Goal: Information Seeking & Learning: Understand process/instructions

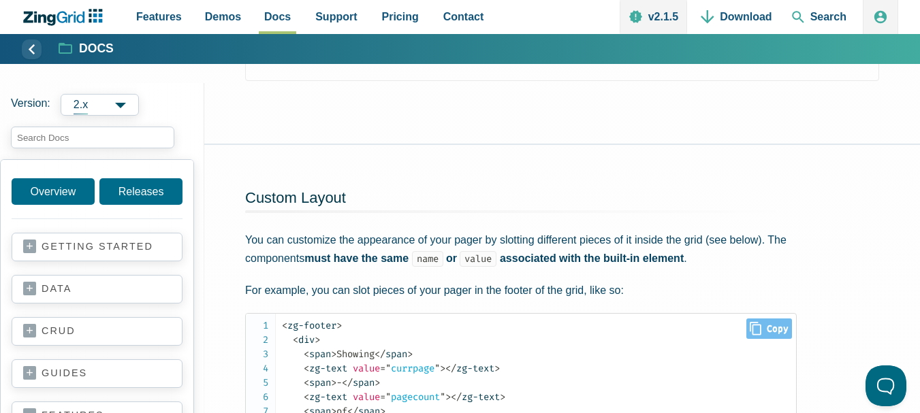
scroll to position [4215, 0]
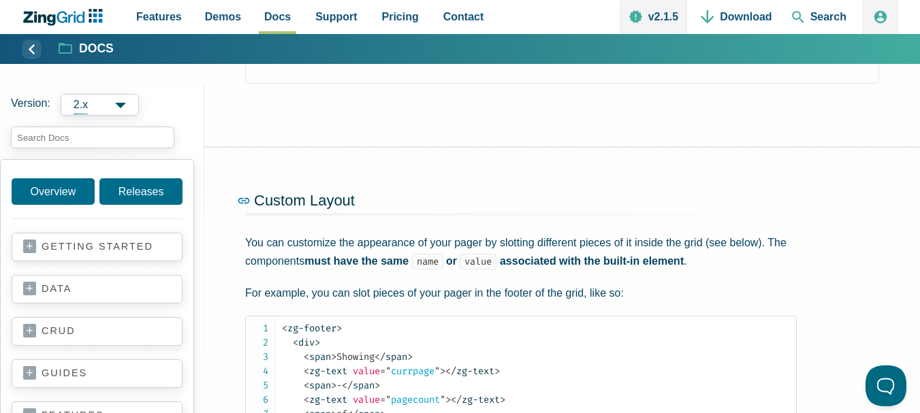
click at [280, 209] on span "Custom Layout" at bounding box center [304, 200] width 101 height 17
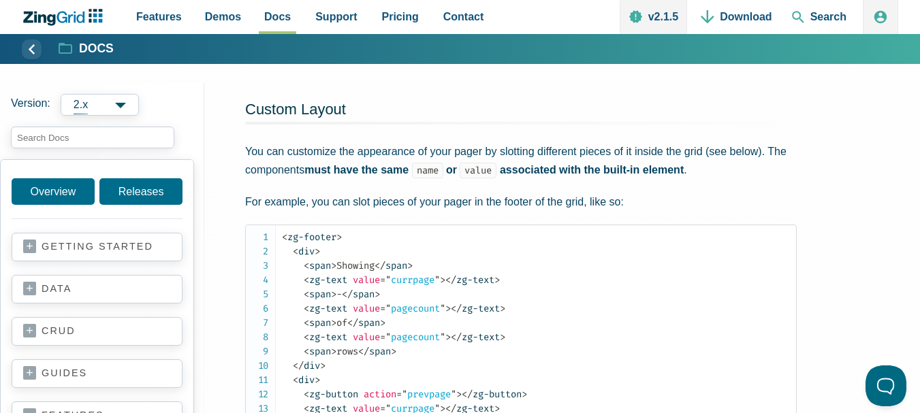
scroll to position [4306, 0]
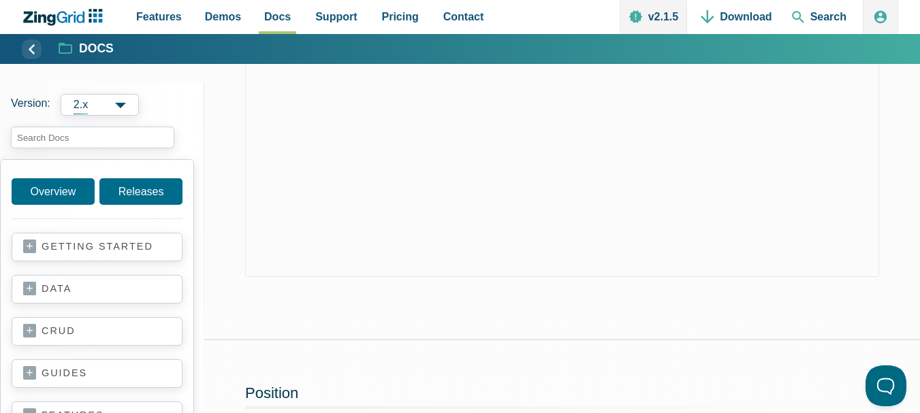
scroll to position [2694, 0]
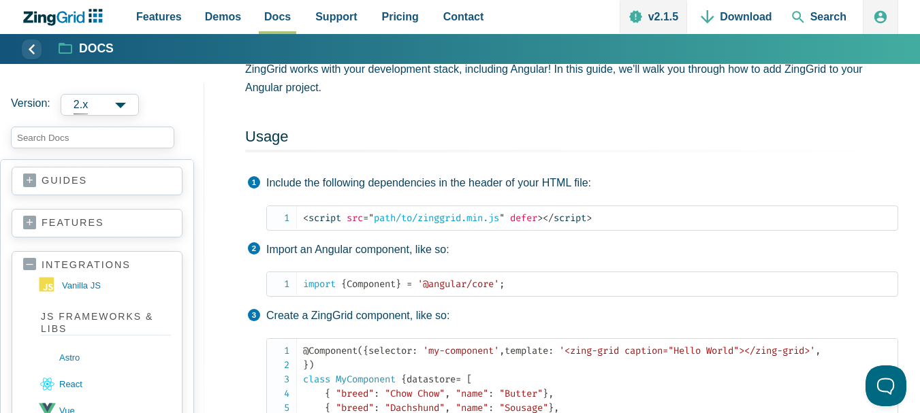
scroll to position [191, 0]
click at [30, 225] on link "features" at bounding box center [97, 225] width 148 height 14
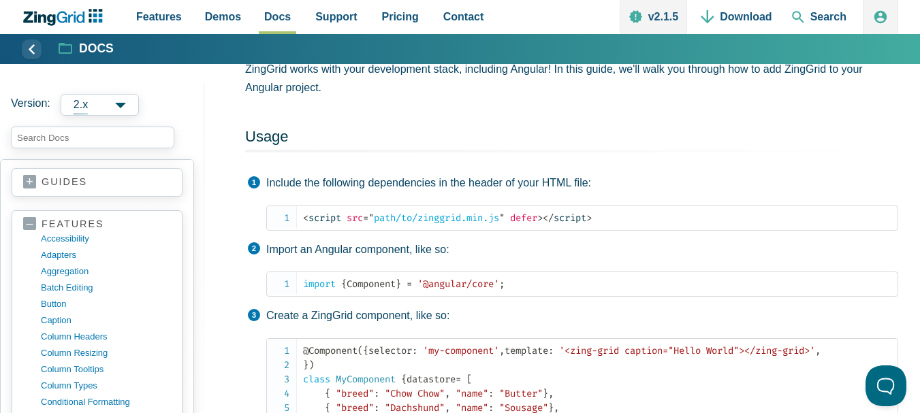
click at [121, 107] on span "2.x" at bounding box center [100, 105] width 78 height 22
click at [155, 98] on label "Version: 2.x 2.x 1.x" at bounding box center [102, 105] width 182 height 22
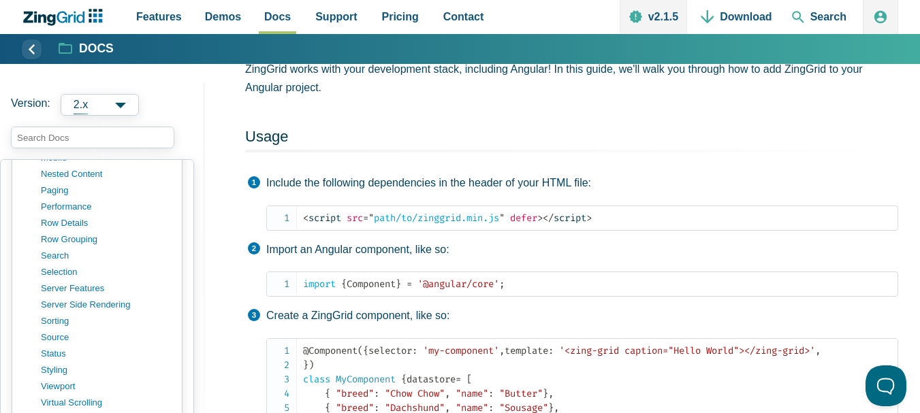
scroll to position [792, 0]
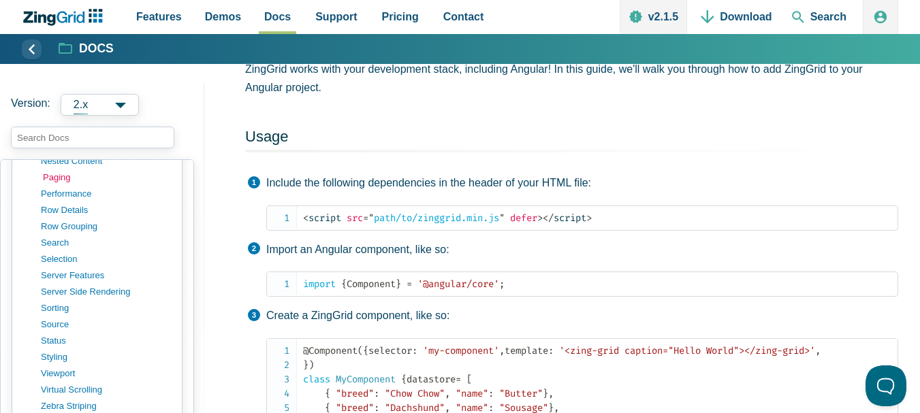
click at [63, 180] on link "paging" at bounding box center [108, 177] width 130 height 16
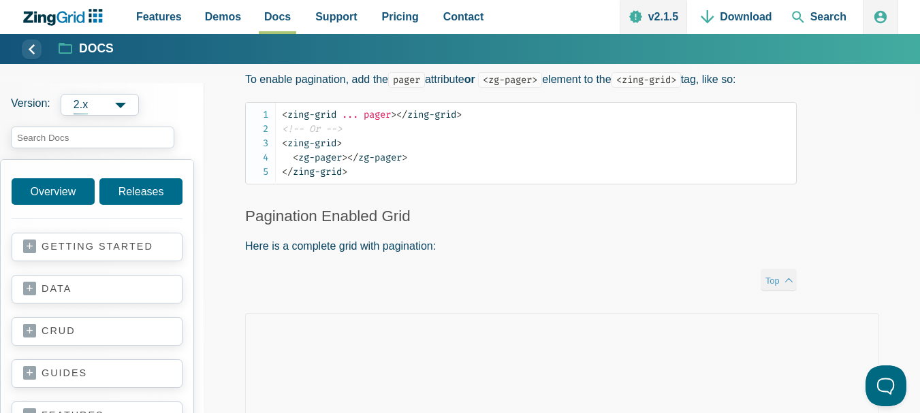
scroll to position [284, 0]
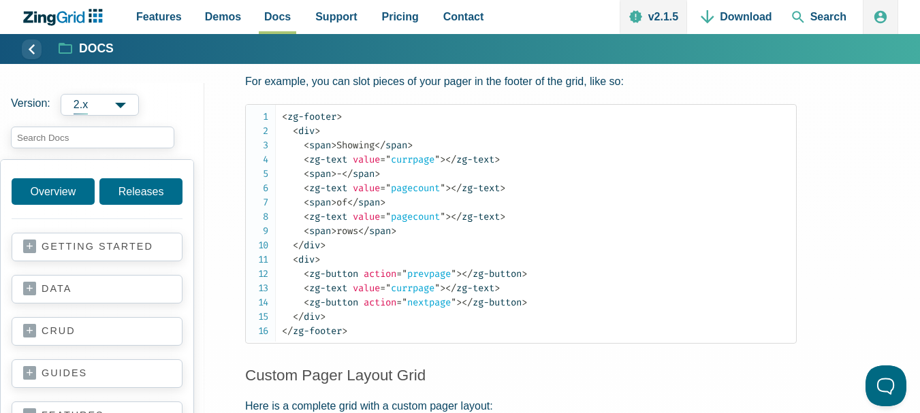
scroll to position [4426, 0]
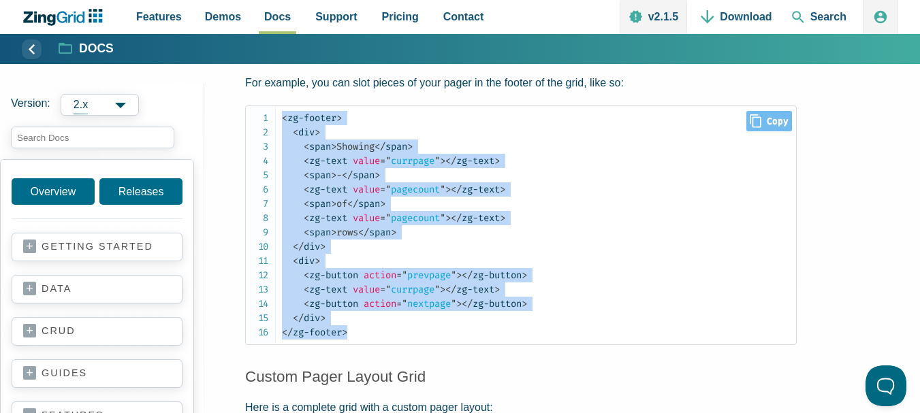
drag, startPoint x: 282, startPoint y: 135, endPoint x: 356, endPoint y: 347, distance: 224.7
click at [356, 340] on code "< zg-footer > < div > < span > Showing </ span > < zg-text value = " currpage "…" at bounding box center [539, 225] width 514 height 229
copy code "< zg-footer > < div > < span > Showing </ span > < zg-text value = " currpage "…"
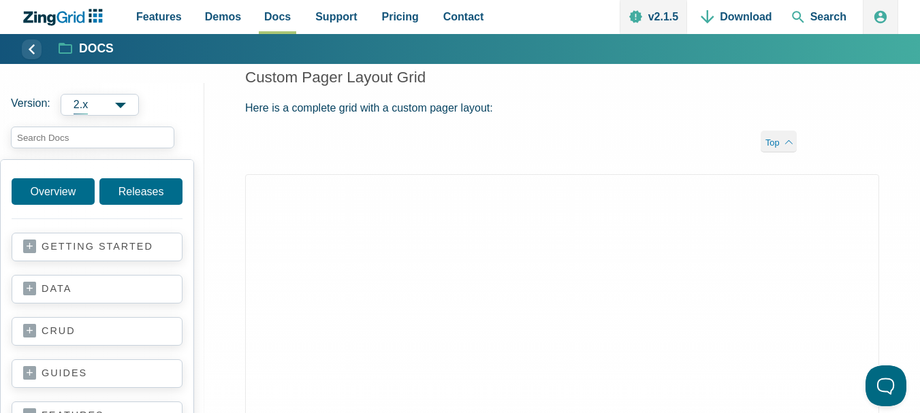
scroll to position [4725, 0]
click at [903, 261] on div "App Content" at bounding box center [561, 342] width 715 height 335
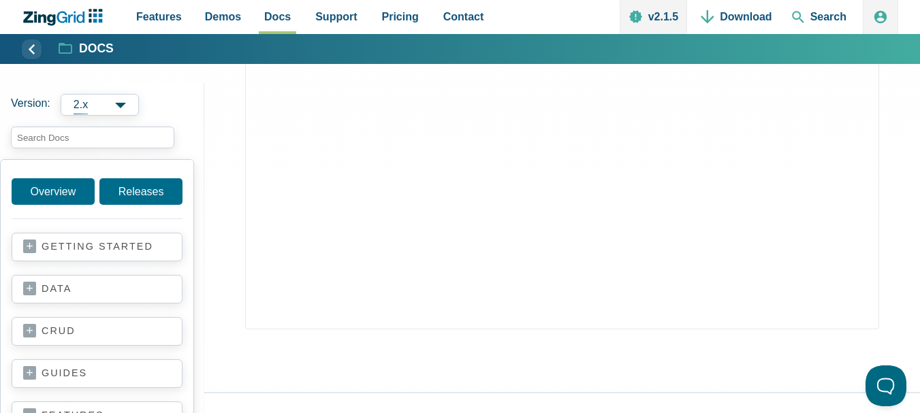
scroll to position [4881, 0]
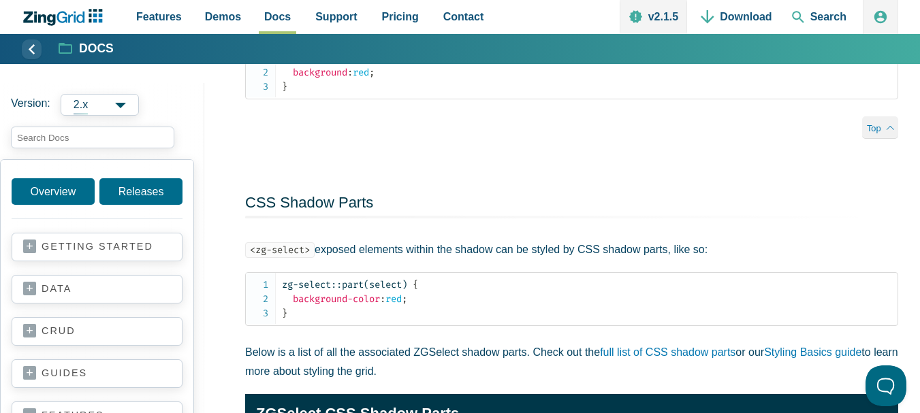
scroll to position [2744, 0]
